Goal: Register for event/course

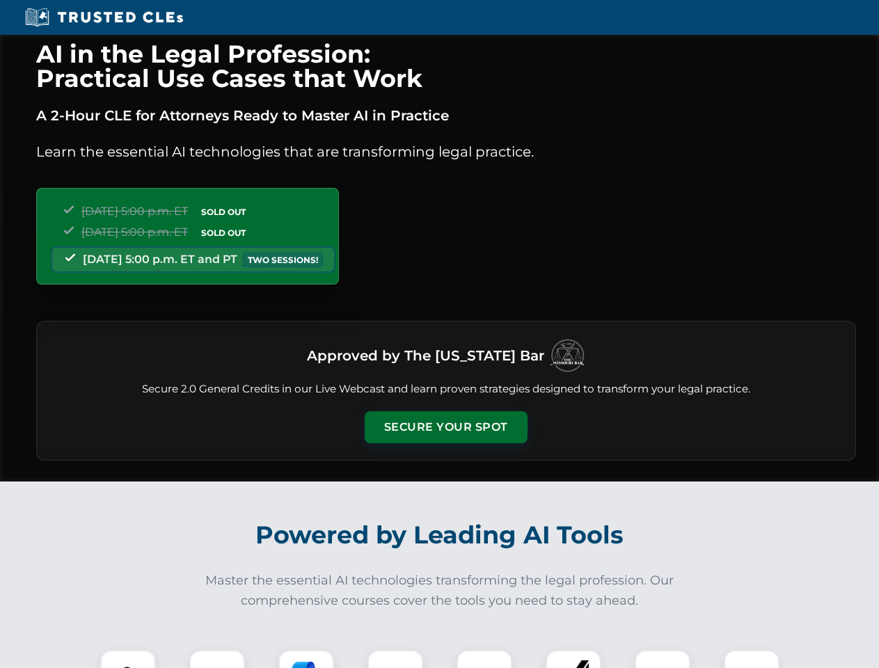
click at [445, 427] on button "Secure Your Spot" at bounding box center [446, 427] width 163 height 32
click at [128, 659] on img at bounding box center [128, 678] width 40 height 40
click at [217, 659] on div at bounding box center [217, 678] width 56 height 56
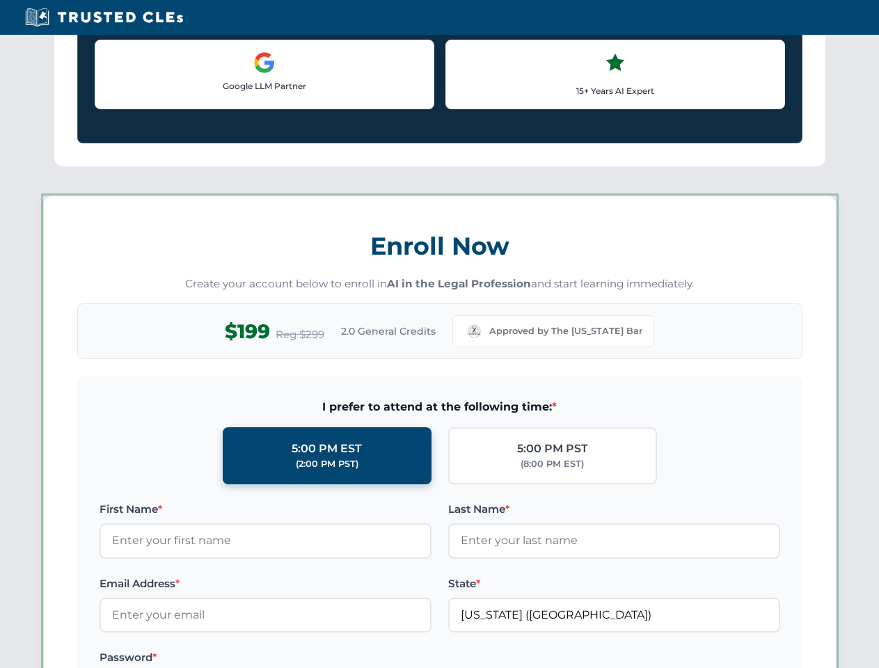
click at [395, 659] on label "Password *" at bounding box center [266, 657] width 332 height 17
